Goal: Download file/media

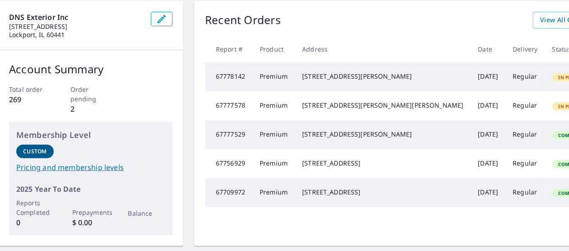
scroll to position [90, 28]
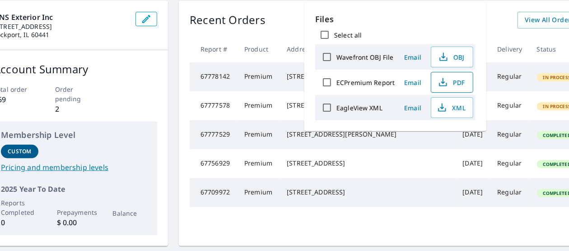
click at [460, 81] on span "PDF" at bounding box center [450, 82] width 29 height 11
click at [171, 123] on div "DNS Exterior Inc 17011 Cheyenne Ct Lockport, IL 60441 Account Summary Total ord…" at bounding box center [256, 123] width 547 height 245
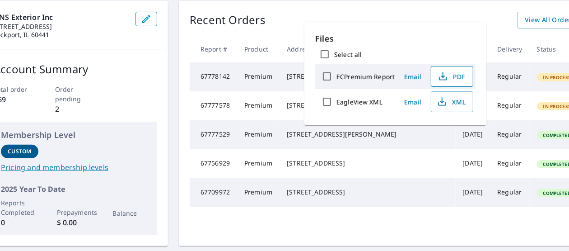
click at [455, 74] on span "PDF" at bounding box center [450, 76] width 29 height 11
